Goal: Leave review/rating

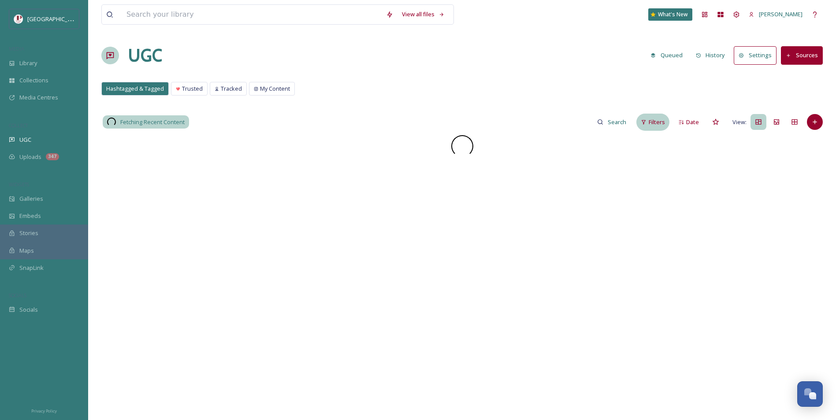
click at [656, 130] on div "Filters" at bounding box center [652, 122] width 33 height 17
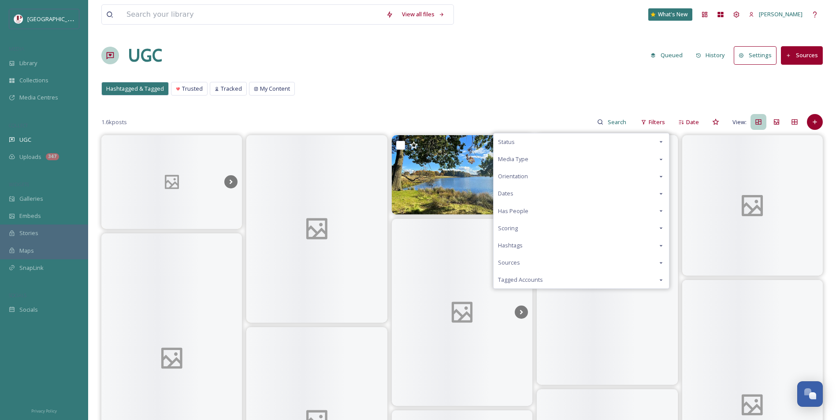
click at [534, 232] on div "Scoring" at bounding box center [580, 228] width 175 height 17
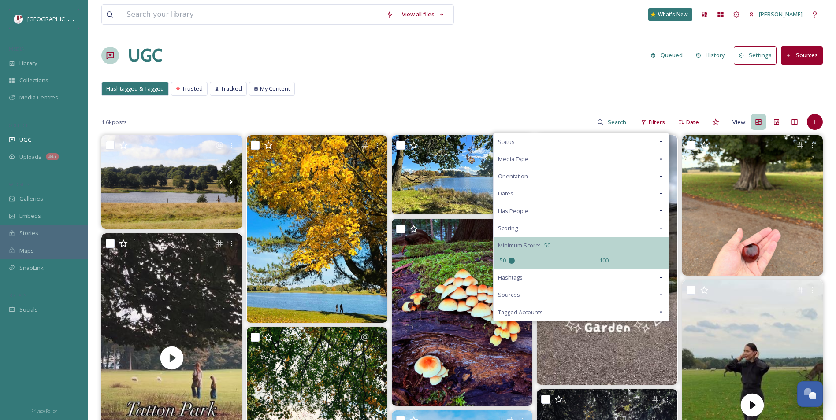
drag, startPoint x: 554, startPoint y: 259, endPoint x: 421, endPoint y: 256, distance: 132.6
type input "-50"
click at [508, 258] on input "range" at bounding box center [552, 261] width 88 height 6
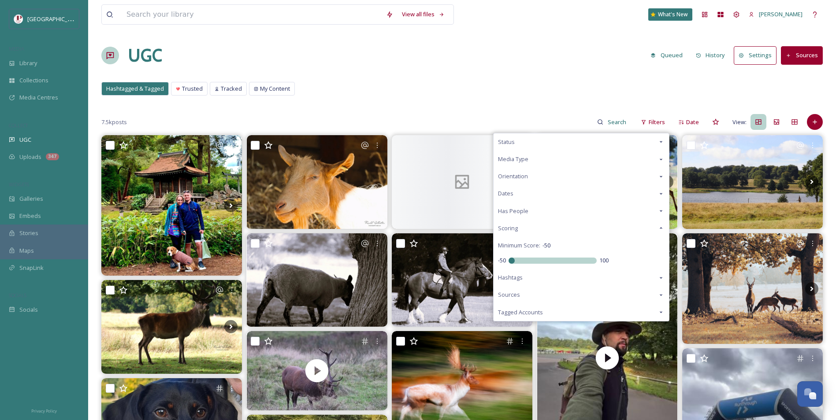
click at [495, 96] on div "Hashtagged & Tagged Trusted Tracked My Content Hashtagged & Tagged Trusted Trac…" at bounding box center [461, 91] width 721 height 18
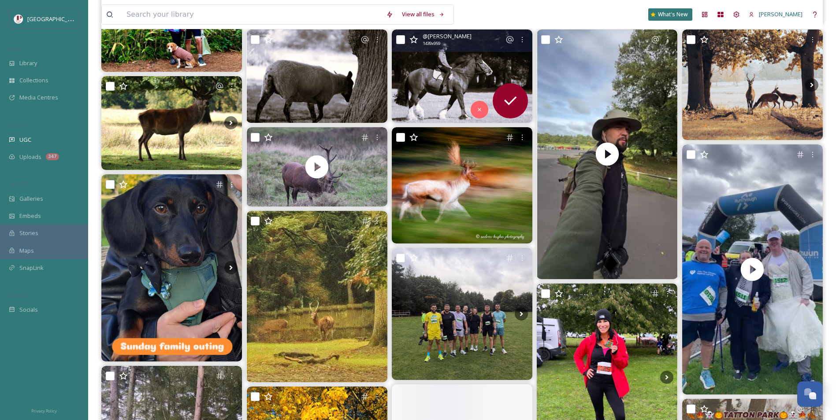
scroll to position [308, 0]
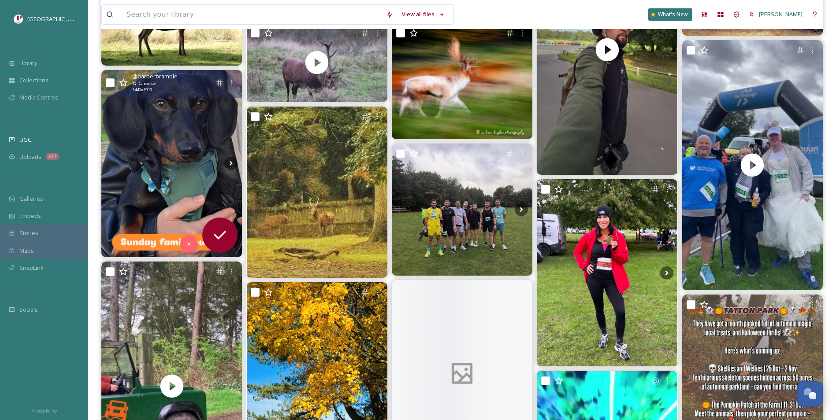
click at [163, 161] on img at bounding box center [171, 163] width 141 height 187
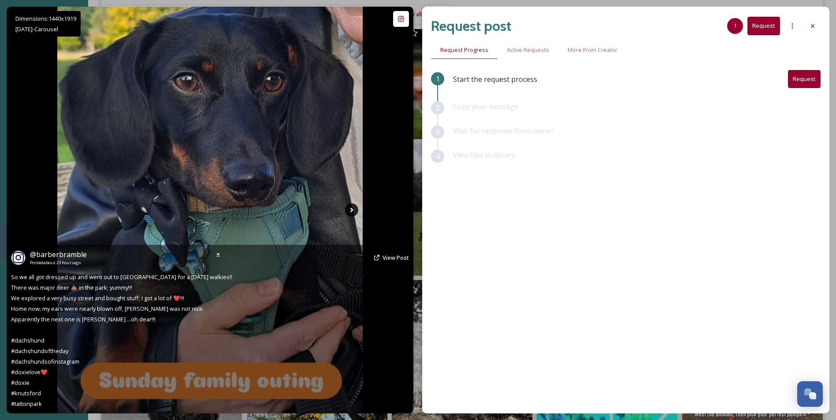
click at [352, 215] on icon at bounding box center [351, 210] width 13 height 13
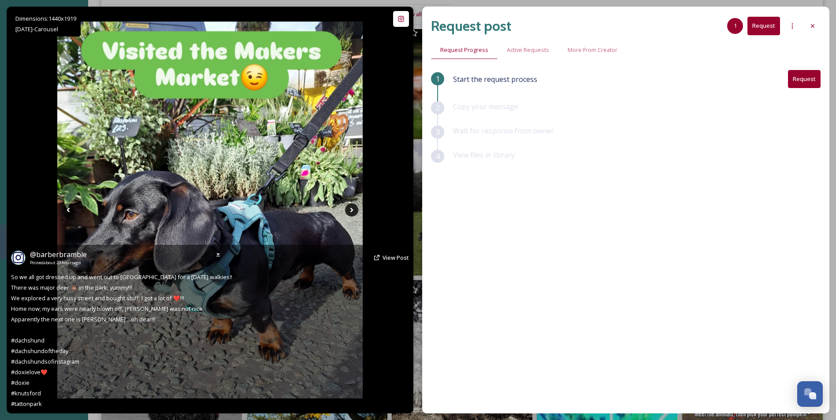
click at [352, 212] on icon at bounding box center [351, 210] width 13 height 13
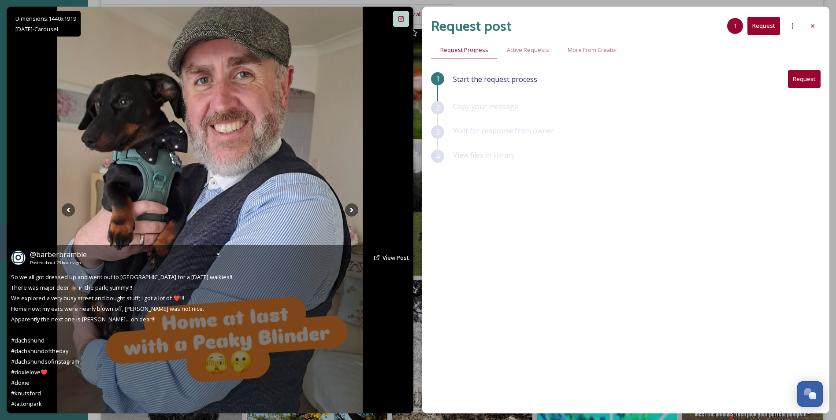
click at [398, 25] on div at bounding box center [401, 19] width 16 height 16
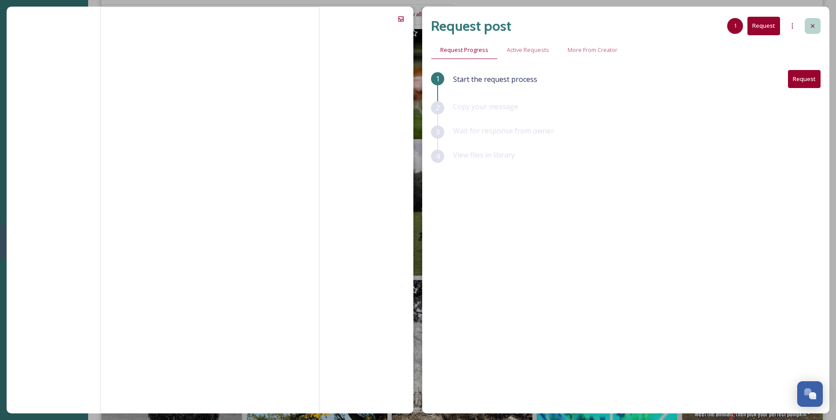
click at [810, 27] on icon at bounding box center [812, 25] width 7 height 7
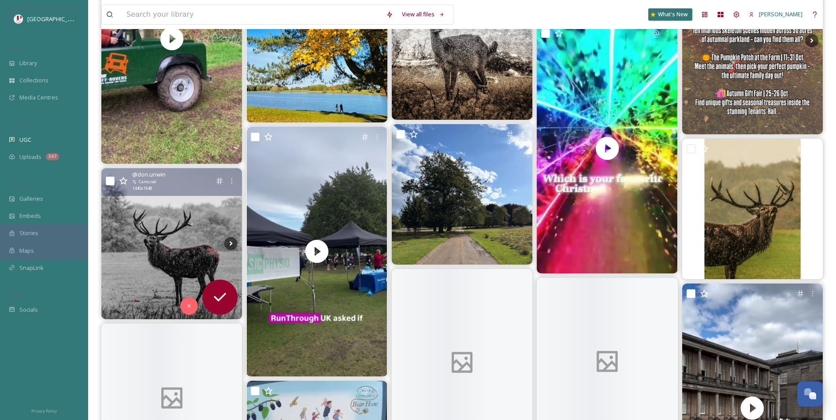
scroll to position [661, 0]
